Goal: Task Accomplishment & Management: Manage account settings

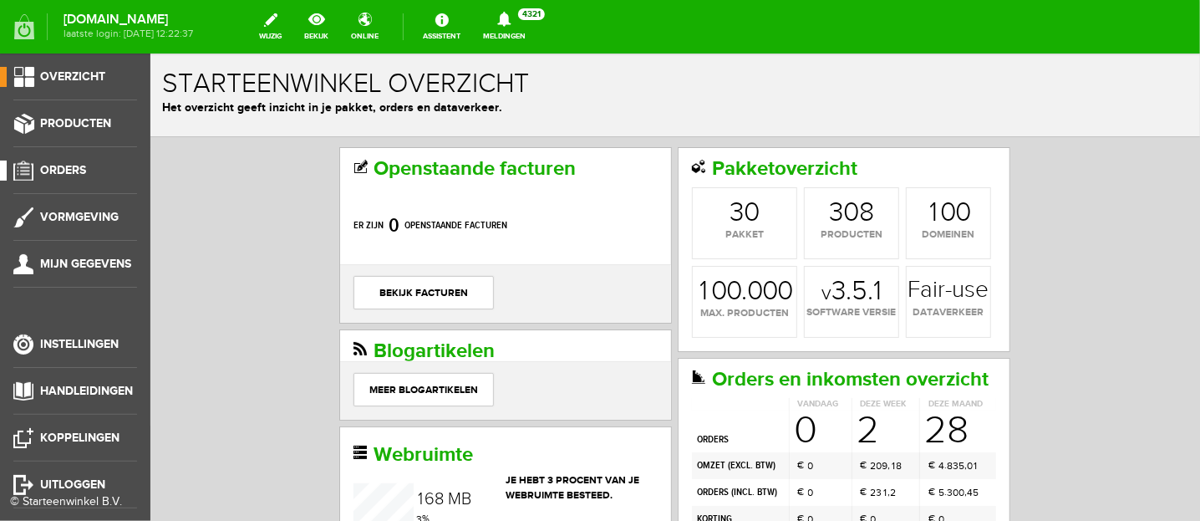
click at [59, 161] on link "Orders" at bounding box center [68, 171] width 137 height 20
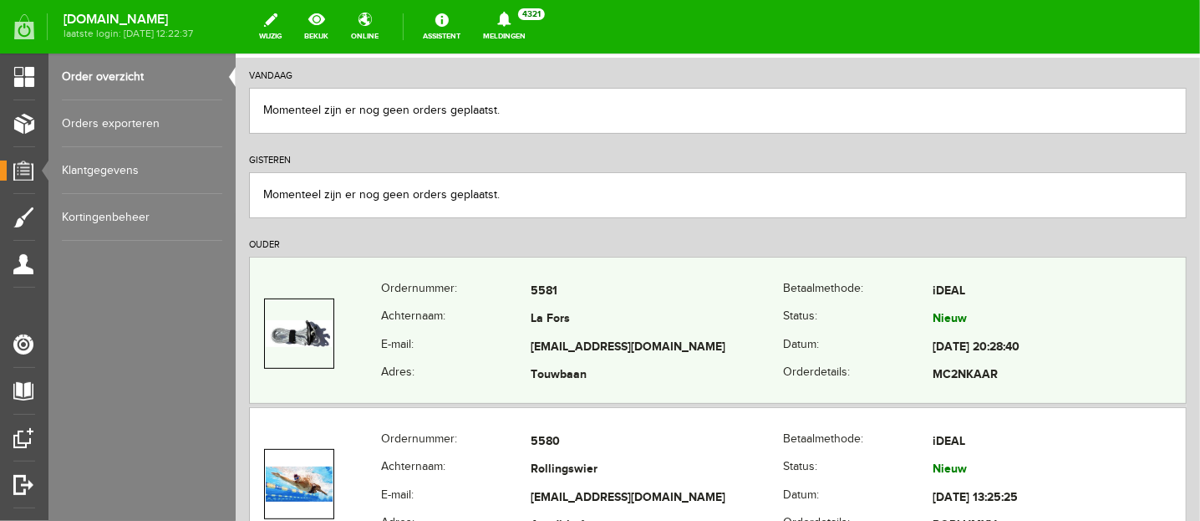
scroll to position [209, 0]
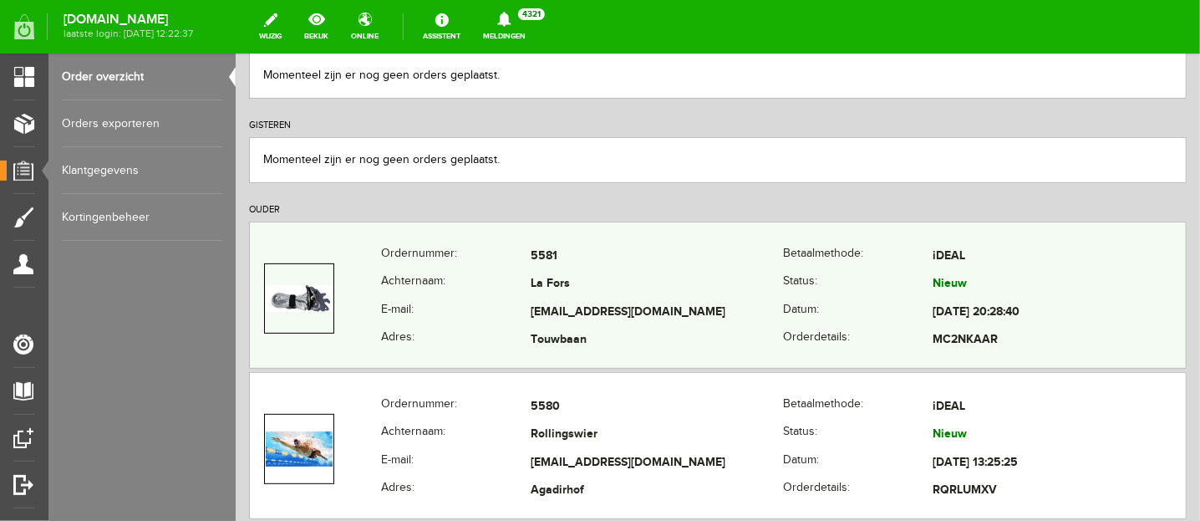
click at [522, 308] on th "E-mail:" at bounding box center [455, 312] width 150 height 28
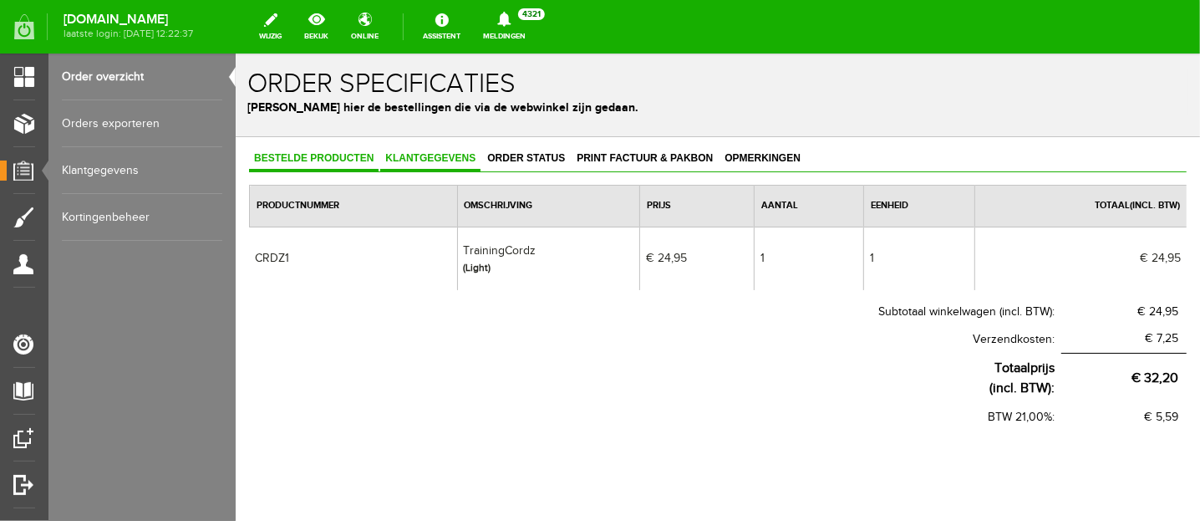
click at [466, 161] on span "Klantgegevens" at bounding box center [430, 157] width 100 height 12
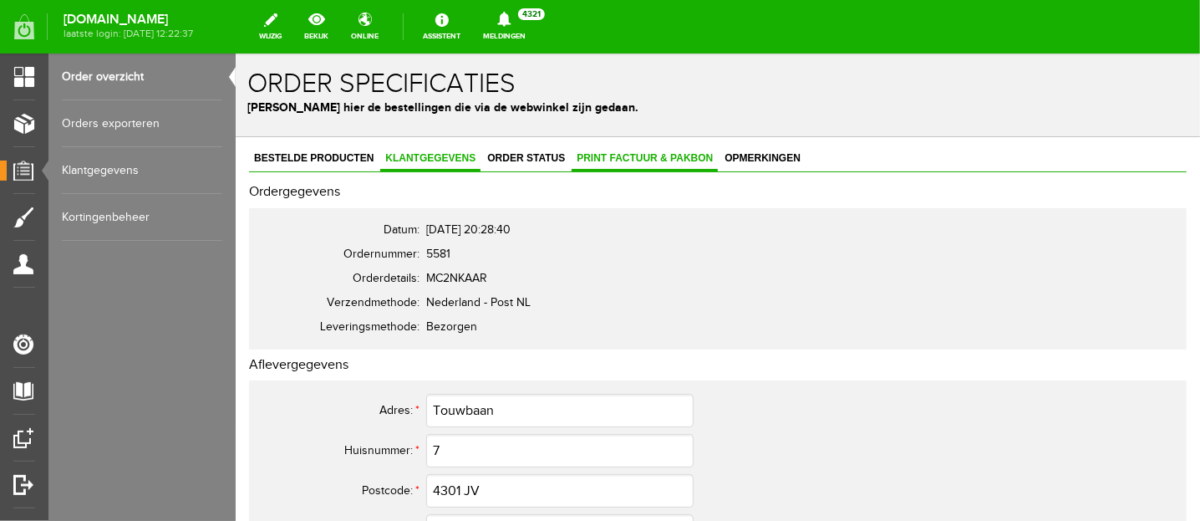
click at [664, 151] on span "Print factuur & pakbon" at bounding box center [644, 157] width 146 height 12
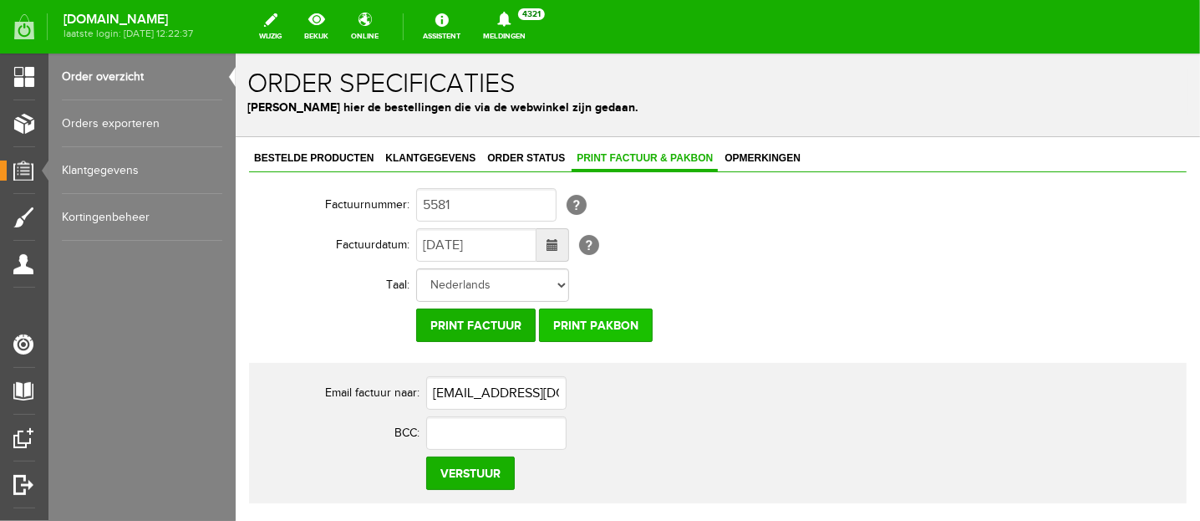
click at [588, 324] on input "Print pakbon" at bounding box center [595, 324] width 114 height 33
click at [390, 157] on span "Klantgegevens" at bounding box center [430, 157] width 100 height 12
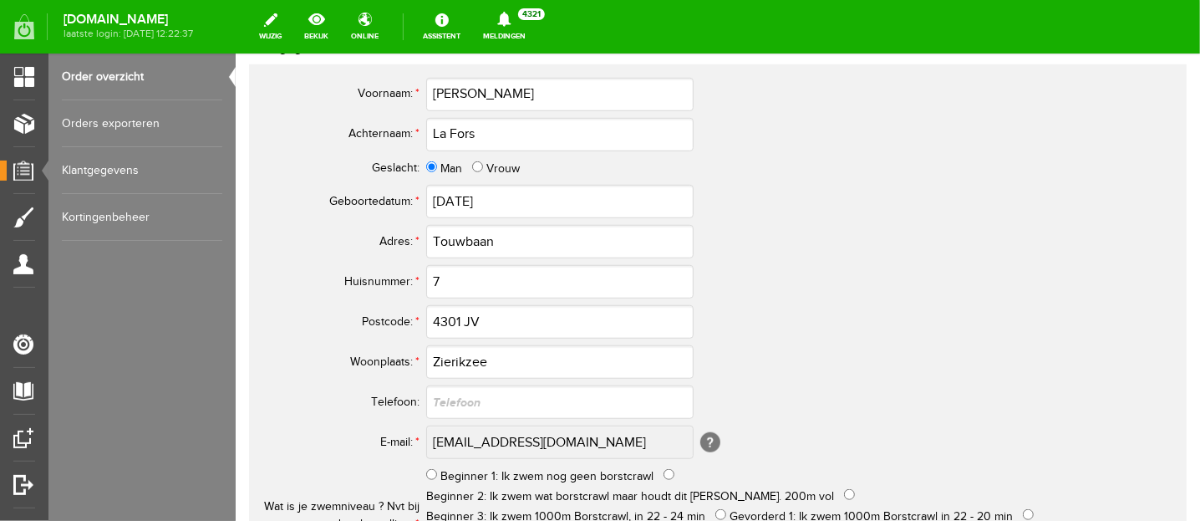
scroll to position [627, 0]
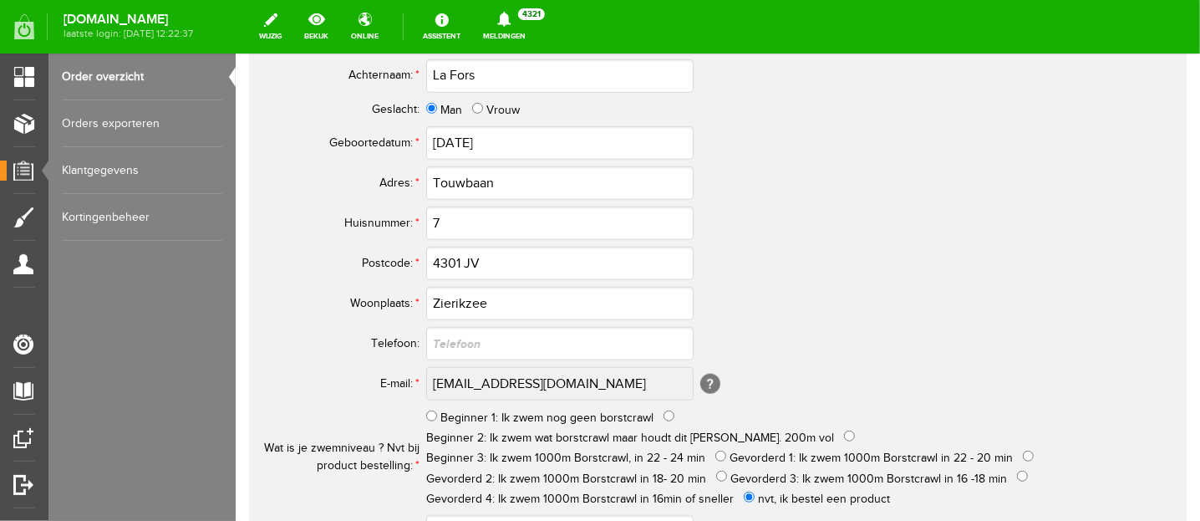
click at [416, 373] on tr "E-mail: * [EMAIL_ADDRESS][DOMAIN_NAME] [?]" at bounding box center [659, 383] width 803 height 40
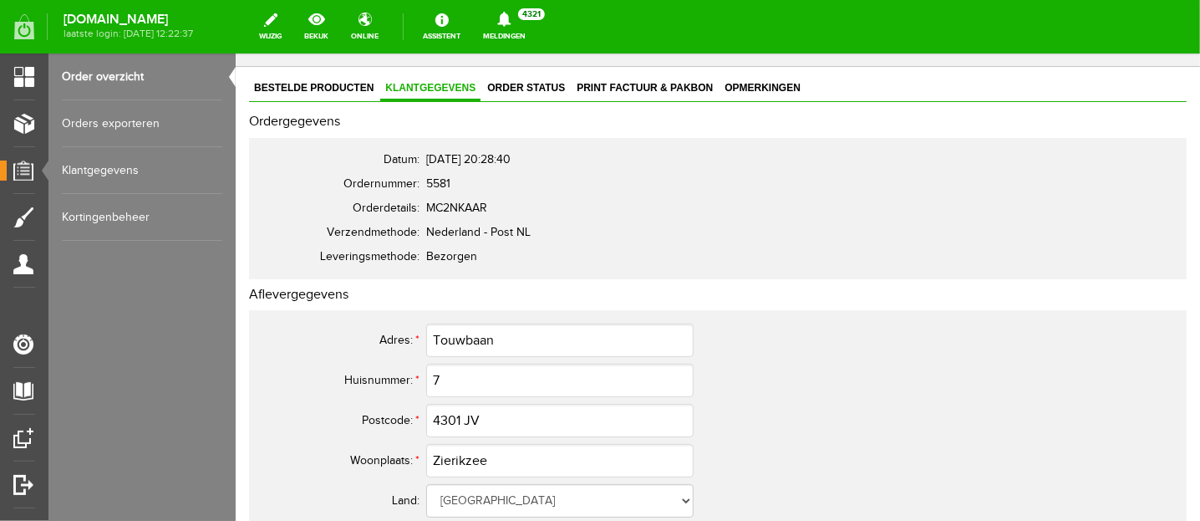
scroll to position [0, 0]
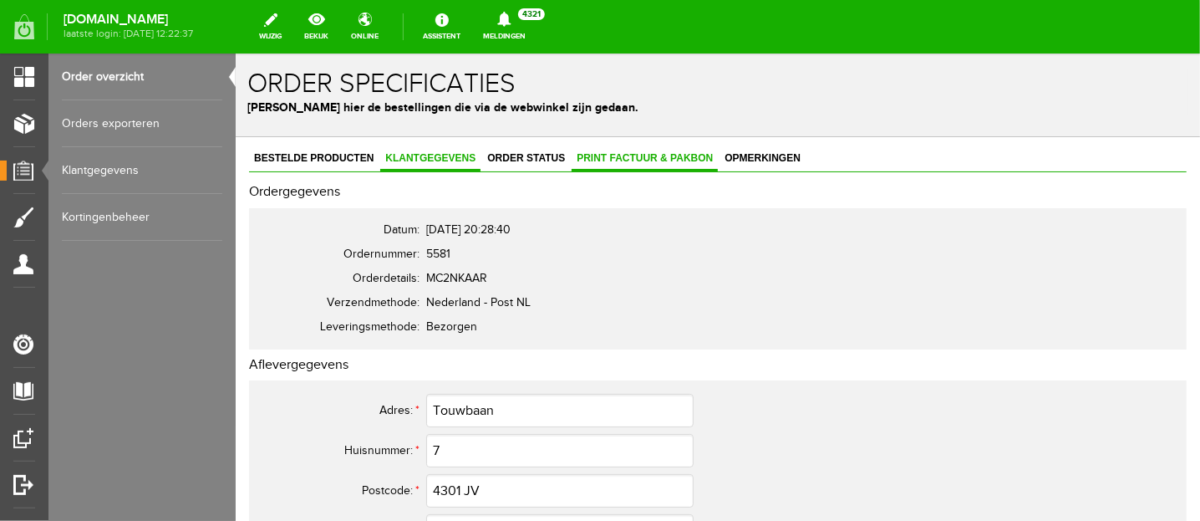
click at [664, 163] on link "Print factuur & pakbon" at bounding box center [644, 158] width 146 height 24
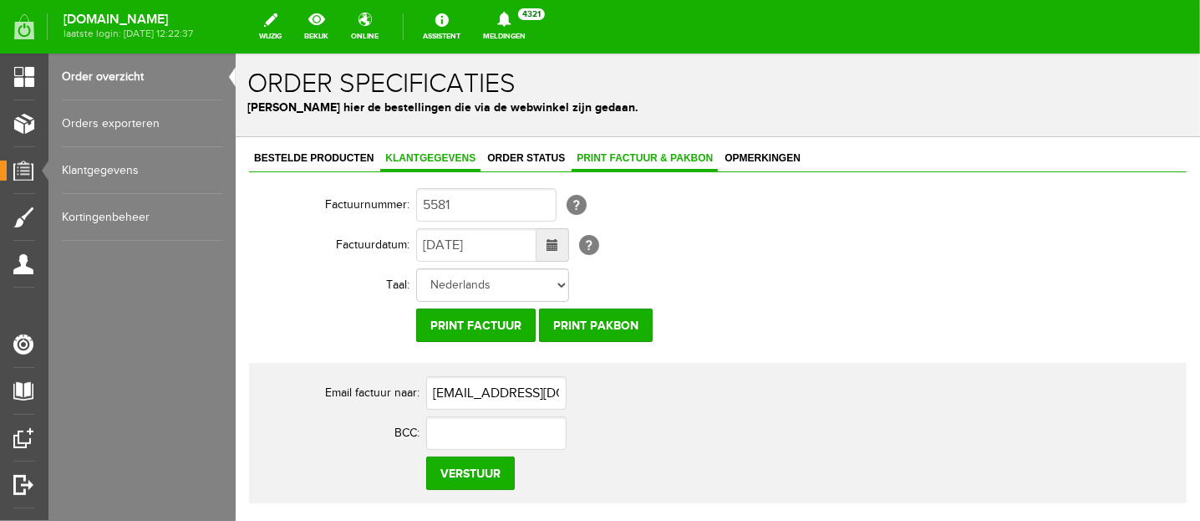
click at [431, 160] on span "Klantgegevens" at bounding box center [430, 157] width 100 height 12
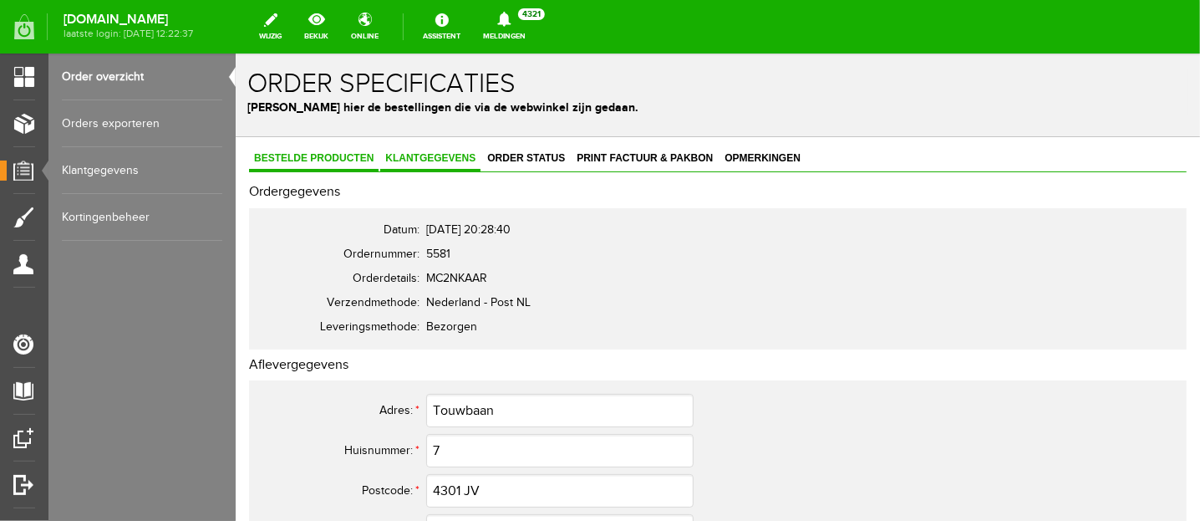
click at [334, 153] on span "Bestelde producten" at bounding box center [313, 157] width 130 height 12
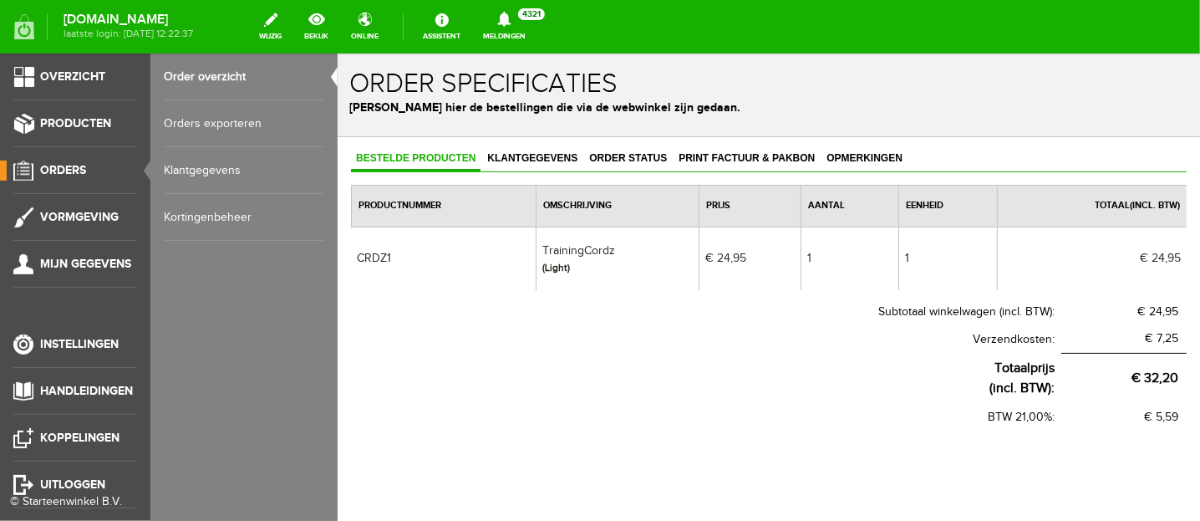
click at [47, 163] on span "Orders" at bounding box center [63, 170] width 46 height 14
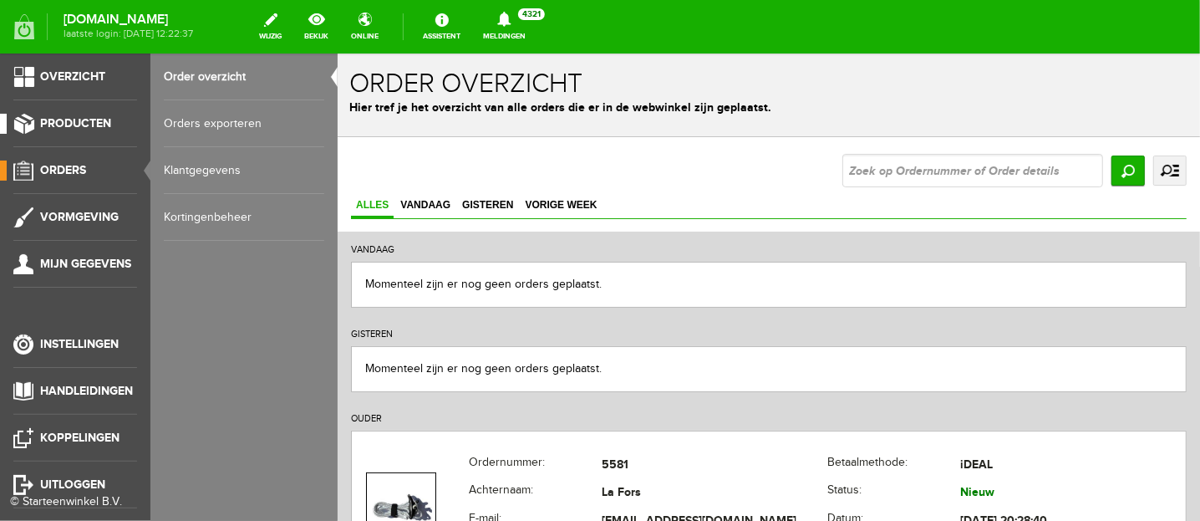
click at [64, 126] on span "Producten" at bounding box center [75, 123] width 71 height 14
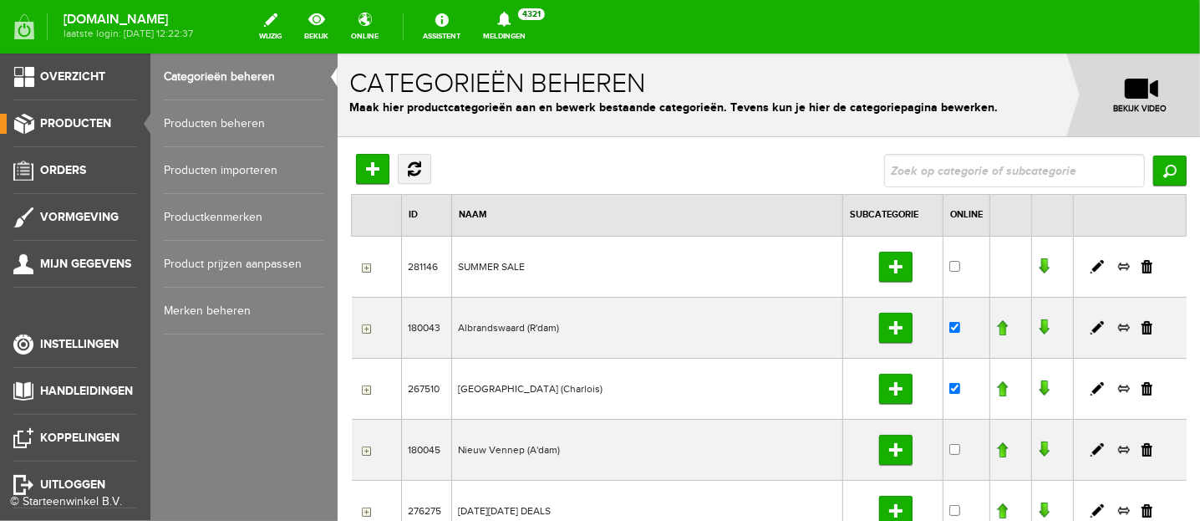
click at [183, 119] on link "Producten beheren" at bounding box center [244, 123] width 161 height 47
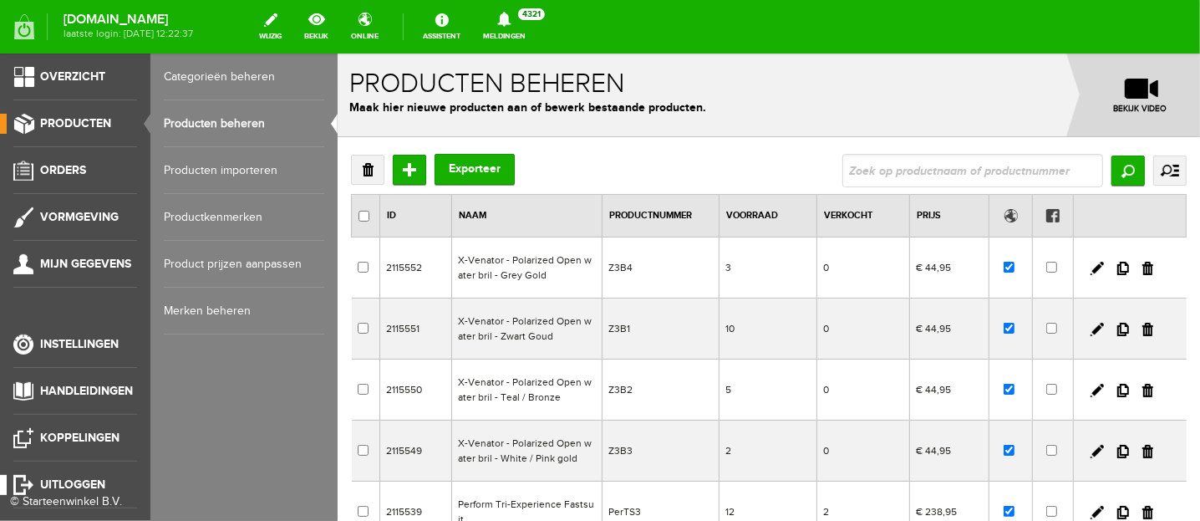
click at [22, 477] on link "Uitloggen" at bounding box center [68, 485] width 137 height 20
